Goal: Transaction & Acquisition: Purchase product/service

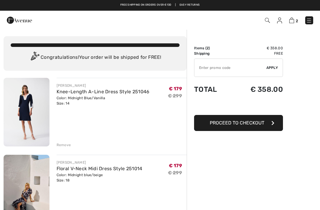
click at [253, 123] on span "Proceed to Checkout" at bounding box center [237, 123] width 55 height 6
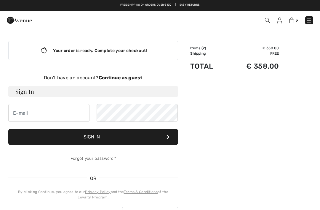
click at [297, 19] on span "2" at bounding box center [297, 21] width 2 height 4
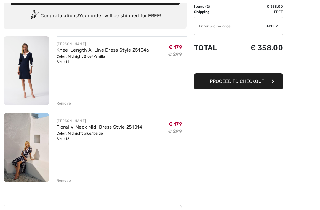
scroll to position [42, 0]
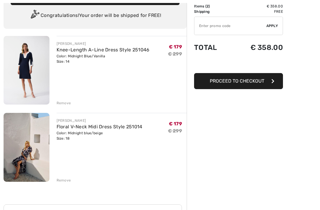
click at [34, 152] on img at bounding box center [27, 147] width 46 height 69
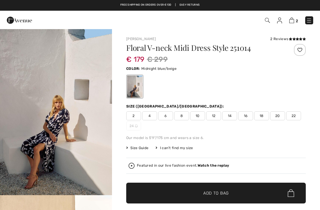
scroll to position [4, 0]
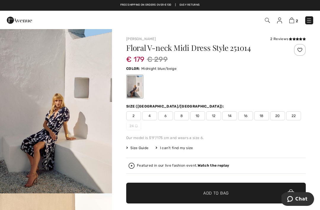
click at [55, 141] on img "1 / 10" at bounding box center [56, 109] width 112 height 168
